Goal: Answer question/provide support

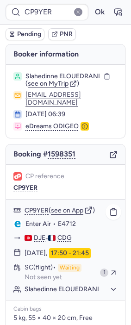
click at [74, 260] on div "[DATE] 17:50 - 21:45" at bounding box center [65, 253] width 119 height 14
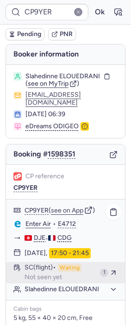
click at [74, 267] on span "Waiting" at bounding box center [70, 268] width 24 height 8
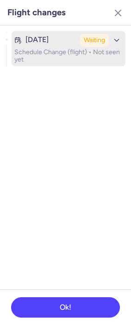
click at [70, 56] on p "Schedule Change (flight) • Not seen yet" at bounding box center [68, 56] width 108 height 15
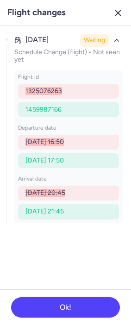
click at [118, 19] on button "button" at bounding box center [118, 13] width 15 height 15
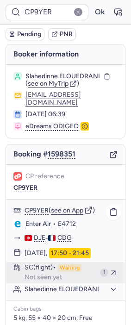
click at [77, 271] on span "Waiting" at bounding box center [70, 268] width 24 height 8
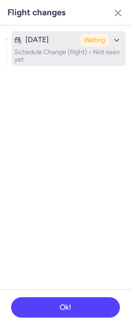
click at [77, 49] on p "Schedule Change (flight) • Not seen yet" at bounding box center [68, 56] width 108 height 15
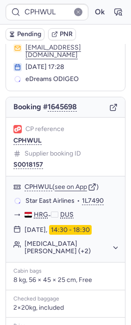
scroll to position [207, 0]
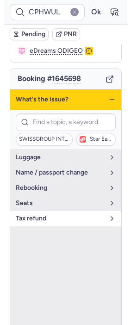
scroll to position [83, 0]
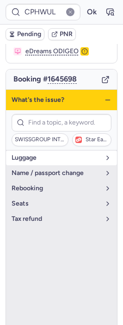
click at [52, 154] on span "luggage" at bounding box center [56, 157] width 89 height 7
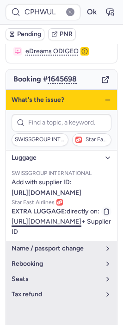
click at [52, 218] on link "[URL][DOMAIN_NAME]" at bounding box center [47, 222] width 70 height 8
type input "CPGXYK"
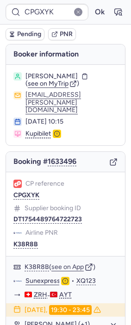
scroll to position [179, 0]
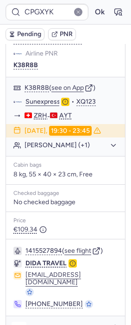
click at [21, 325] on icon "button" at bounding box center [18, 329] width 9 height 9
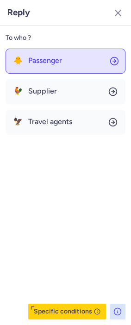
click at [46, 59] on span "Passenger" at bounding box center [45, 60] width 34 height 8
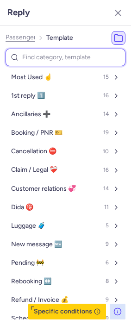
drag, startPoint x: 46, startPoint y: 59, endPoint x: 39, endPoint y: 56, distance: 8.3
click at [39, 56] on input at bounding box center [66, 58] width 120 height 18
type input "lu"
select select "en"
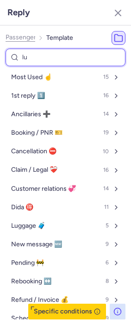
select select "en"
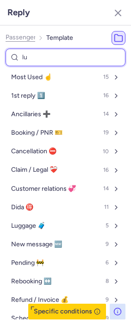
select select "en"
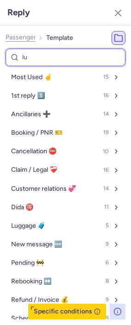
select select "en"
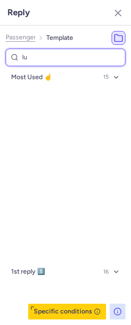
type input "l"
select select "en"
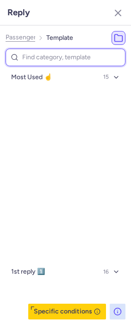
select select "en"
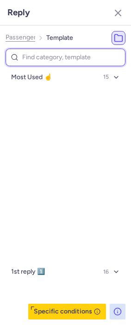
select select "en"
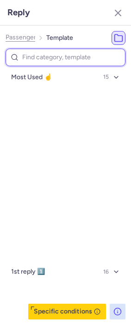
select select "en"
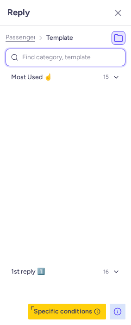
select select "en"
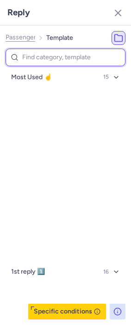
select select "en"
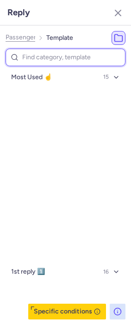
select select "en"
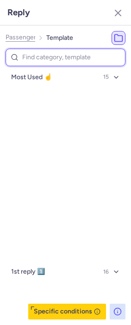
select select "en"
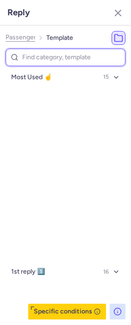
select select "en"
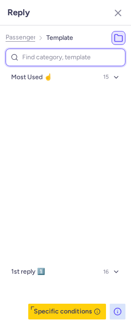
select select "en"
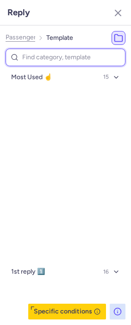
select select "en"
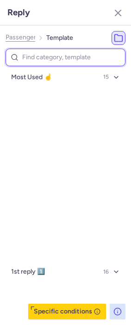
select select "en"
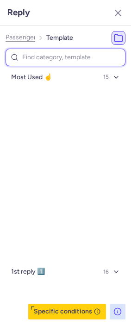
select select "en"
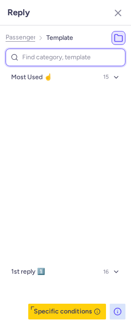
select select "en"
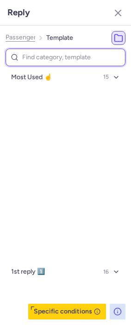
select select "en"
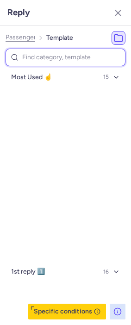
select select "en"
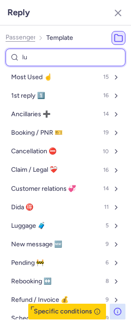
type input "lug"
select select "en"
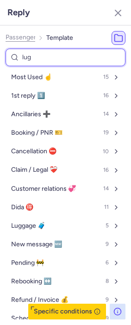
select select "en"
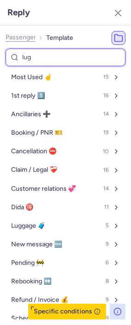
select select "en"
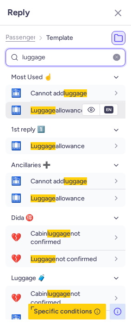
type input "luggage"
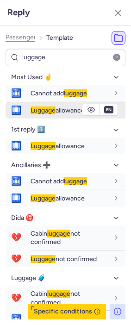
click at [42, 112] on span "Luggage" at bounding box center [43, 110] width 25 height 8
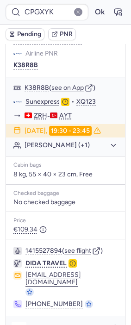
click at [20, 322] on button "button" at bounding box center [19, 329] width 15 height 15
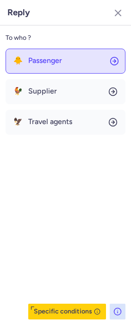
click at [32, 61] on span "Passenger" at bounding box center [45, 60] width 34 height 8
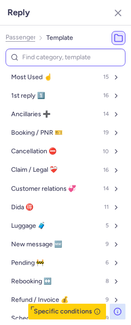
click at [62, 57] on input at bounding box center [66, 58] width 120 height 18
type input "pnr"
select select "en"
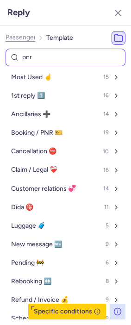
select select "en"
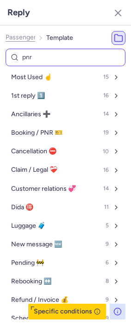
select select "en"
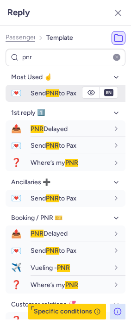
type input "pnr"
click at [54, 97] on span "PNR" at bounding box center [52, 93] width 13 height 8
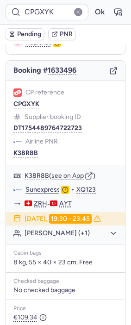
scroll to position [91, 0]
click at [29, 150] on button "K38R8B" at bounding box center [25, 153] width 25 height 7
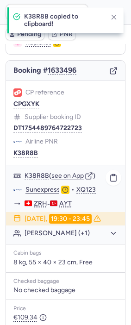
click at [47, 186] on link "Sunexpress" at bounding box center [42, 190] width 35 height 8
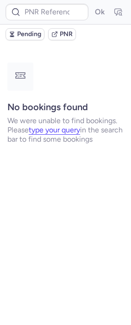
scroll to position [0, 0]
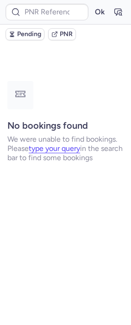
type input "CPEWNO"
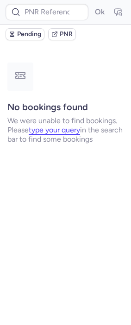
type input "DT1754530218220592"
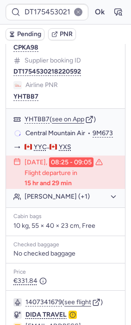
scroll to position [221, 0]
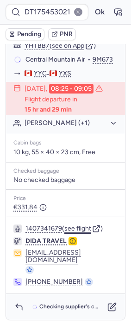
click at [81, 232] on button "see flight" at bounding box center [77, 228] width 27 height 7
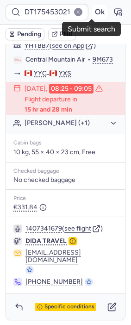
click at [92, 12] on button "Ok" at bounding box center [99, 12] width 15 height 15
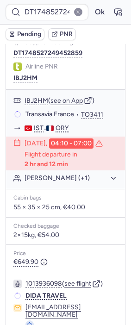
scroll to position [179, 0]
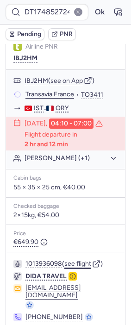
click at [81, 268] on button "see flight" at bounding box center [77, 263] width 27 height 7
click at [92, 10] on button "Ok" at bounding box center [99, 12] width 15 height 15
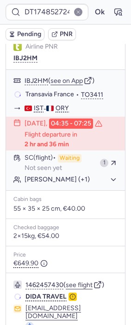
type input "CPFLI5"
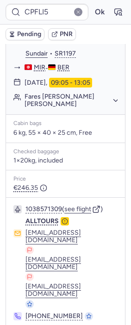
scroll to position [150, 0]
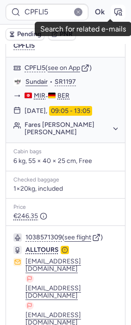
click at [113, 13] on icon "button" at bounding box center [117, 11] width 9 height 9
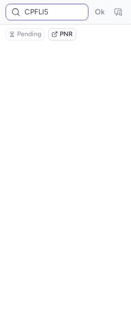
scroll to position [0, 0]
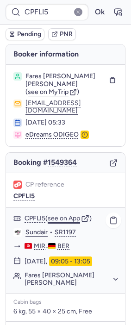
click at [61, 215] on button "see on App" at bounding box center [64, 218] width 32 height 7
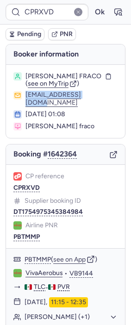
drag, startPoint x: 22, startPoint y: 101, endPoint x: 91, endPoint y: 106, distance: 69.1
click at [91, 106] on div "[EMAIL_ADDRESS][DOMAIN_NAME]" at bounding box center [65, 98] width 104 height 15
copy button "[EMAIL_ADDRESS][DOMAIN_NAME]"
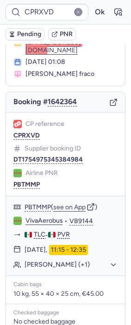
scroll to position [53, 0]
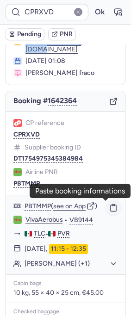
click at [109, 211] on icon "button" at bounding box center [113, 208] width 8 height 8
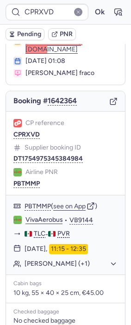
type input "CPQMOE"
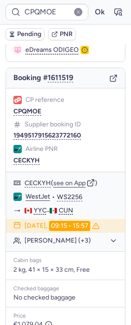
scroll to position [189, 0]
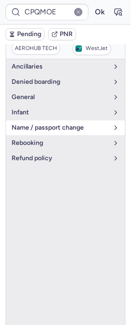
scroll to position [138, 0]
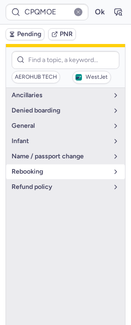
click at [62, 168] on button "rebooking" at bounding box center [65, 171] width 119 height 15
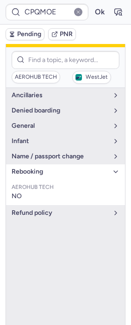
click at [63, 168] on span "rebooking" at bounding box center [60, 171] width 97 height 7
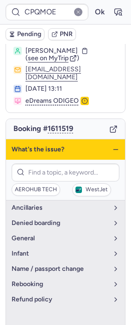
scroll to position [0, 0]
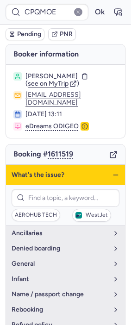
click at [112, 171] on icon "button" at bounding box center [115, 174] width 7 height 7
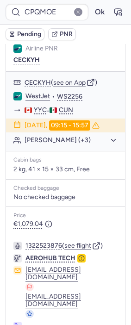
scroll to position [189, 0]
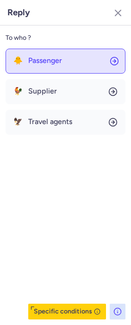
click at [74, 59] on button "🐥 Passenger" at bounding box center [66, 61] width 120 height 25
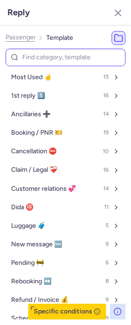
click at [55, 57] on input at bounding box center [66, 58] width 120 height 18
type input "ref"
select select "en"
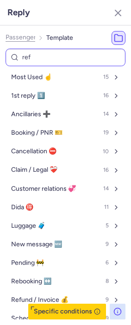
select select "en"
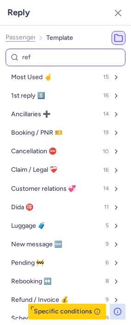
select select "en"
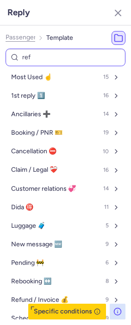
select select "en"
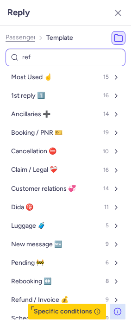
select select "en"
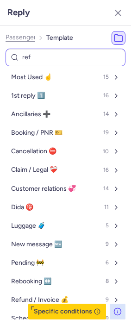
select select "en"
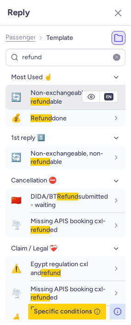
type input "refund"
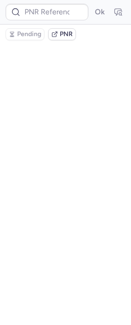
scroll to position [0, 0]
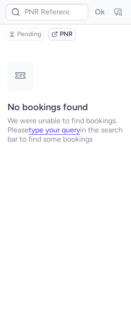
type input "CPRXVD"
